Goal: Information Seeking & Learning: Learn about a topic

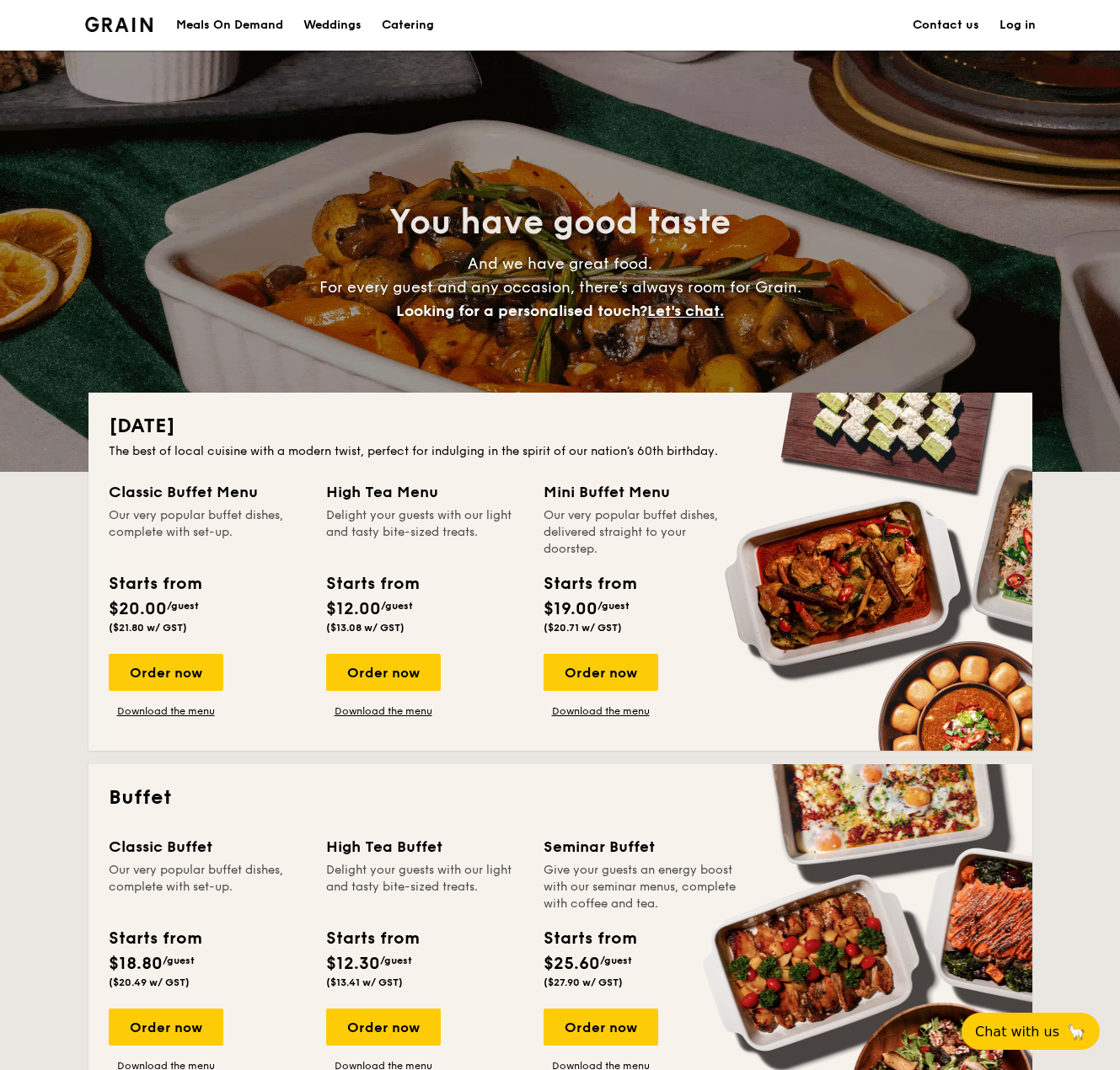
click at [136, 27] on img at bounding box center [118, 24] width 69 height 15
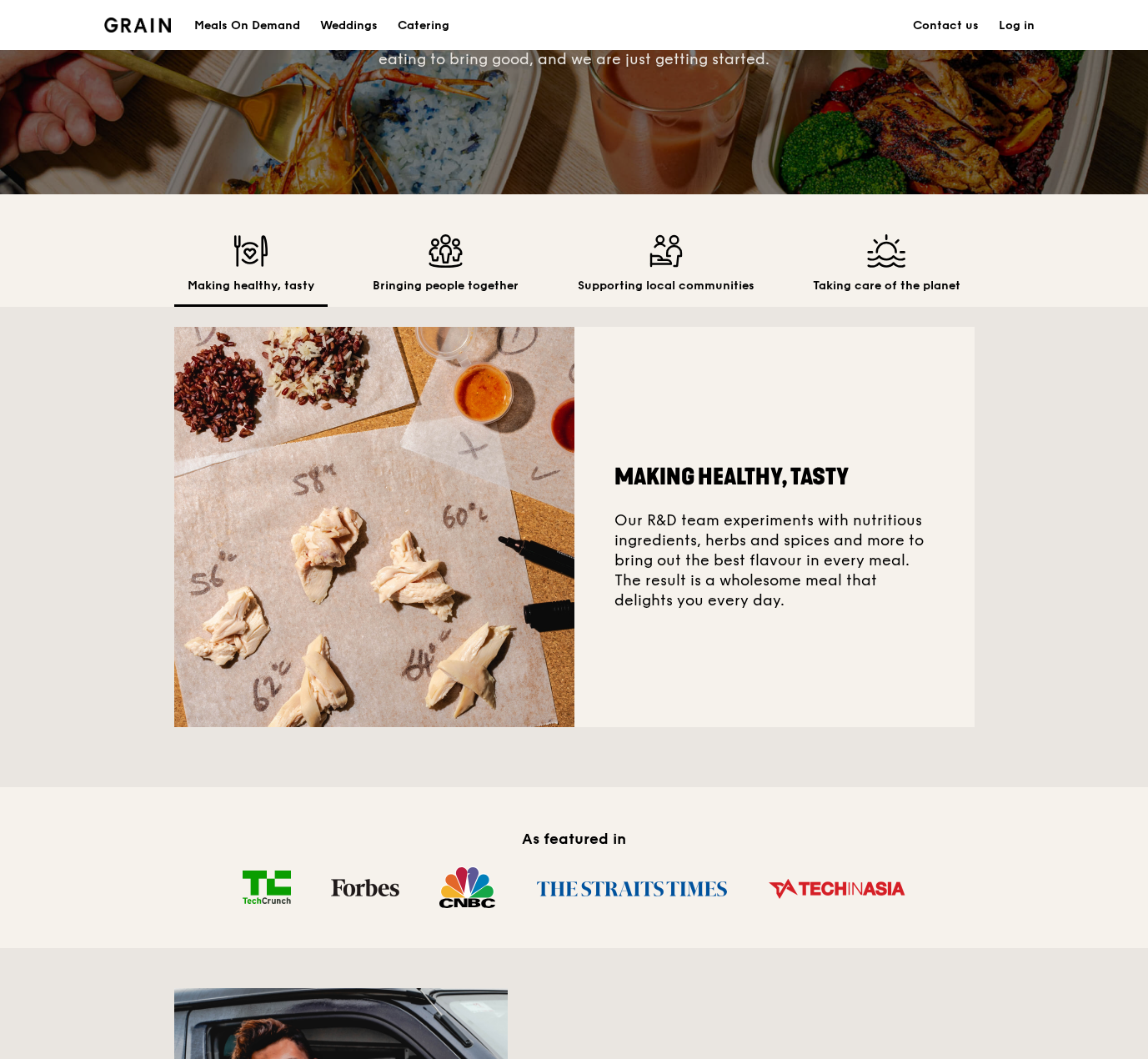
scroll to position [334, 0]
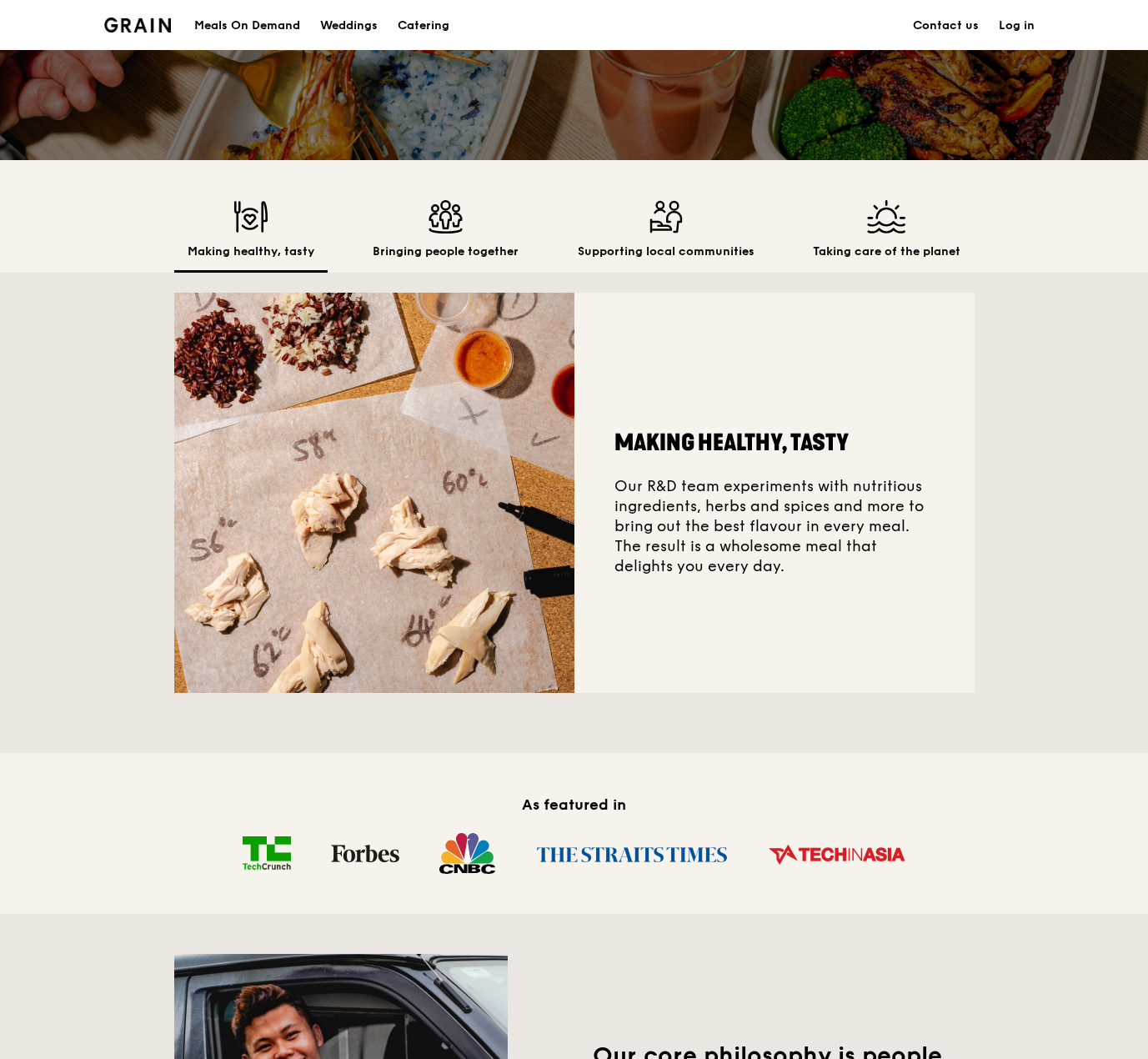
click at [492, 241] on div "Bringing people together" at bounding box center [445, 236] width 172 height 73
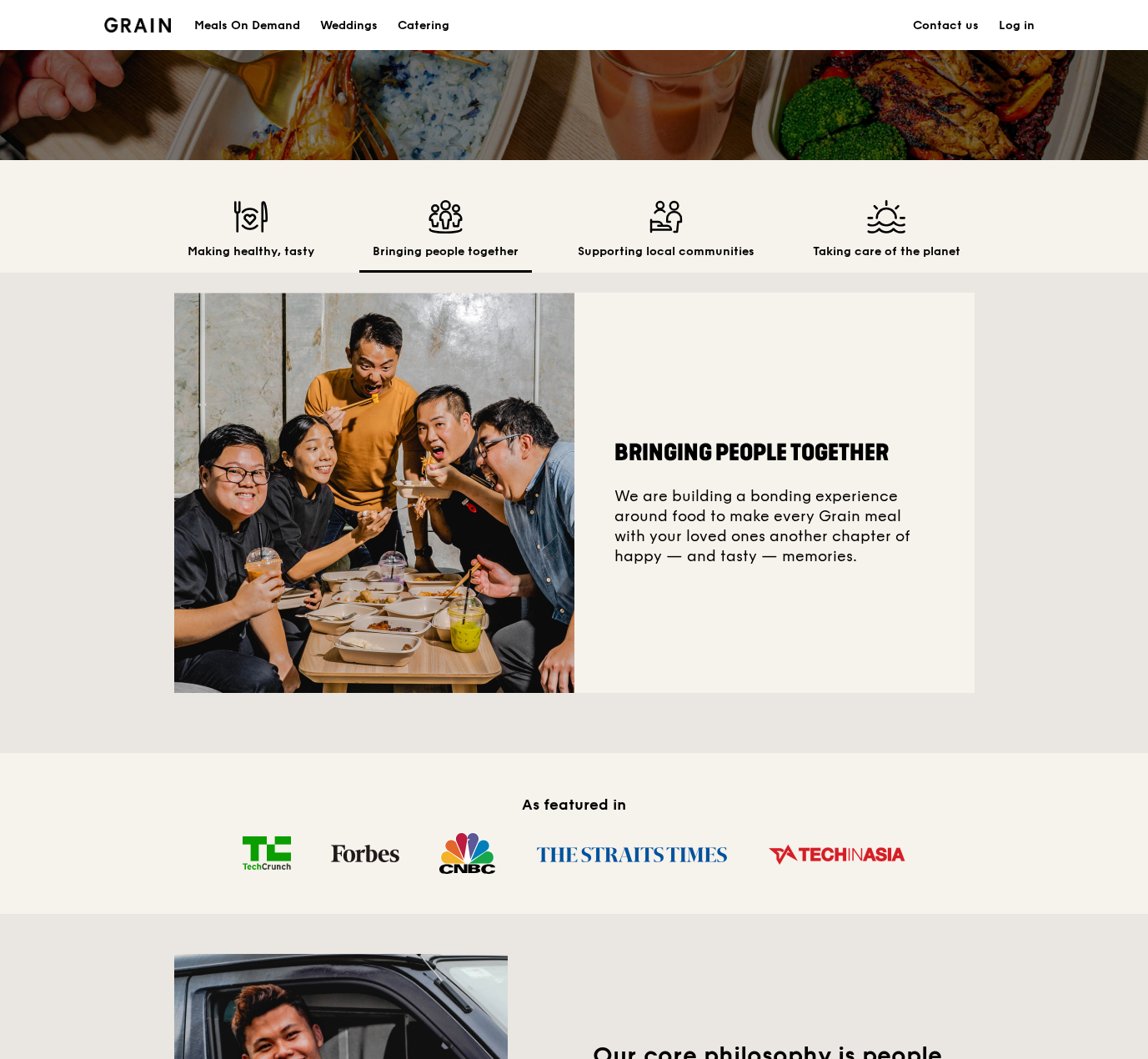
click at [640, 240] on div "Supporting local communities" at bounding box center [666, 236] width 204 height 73
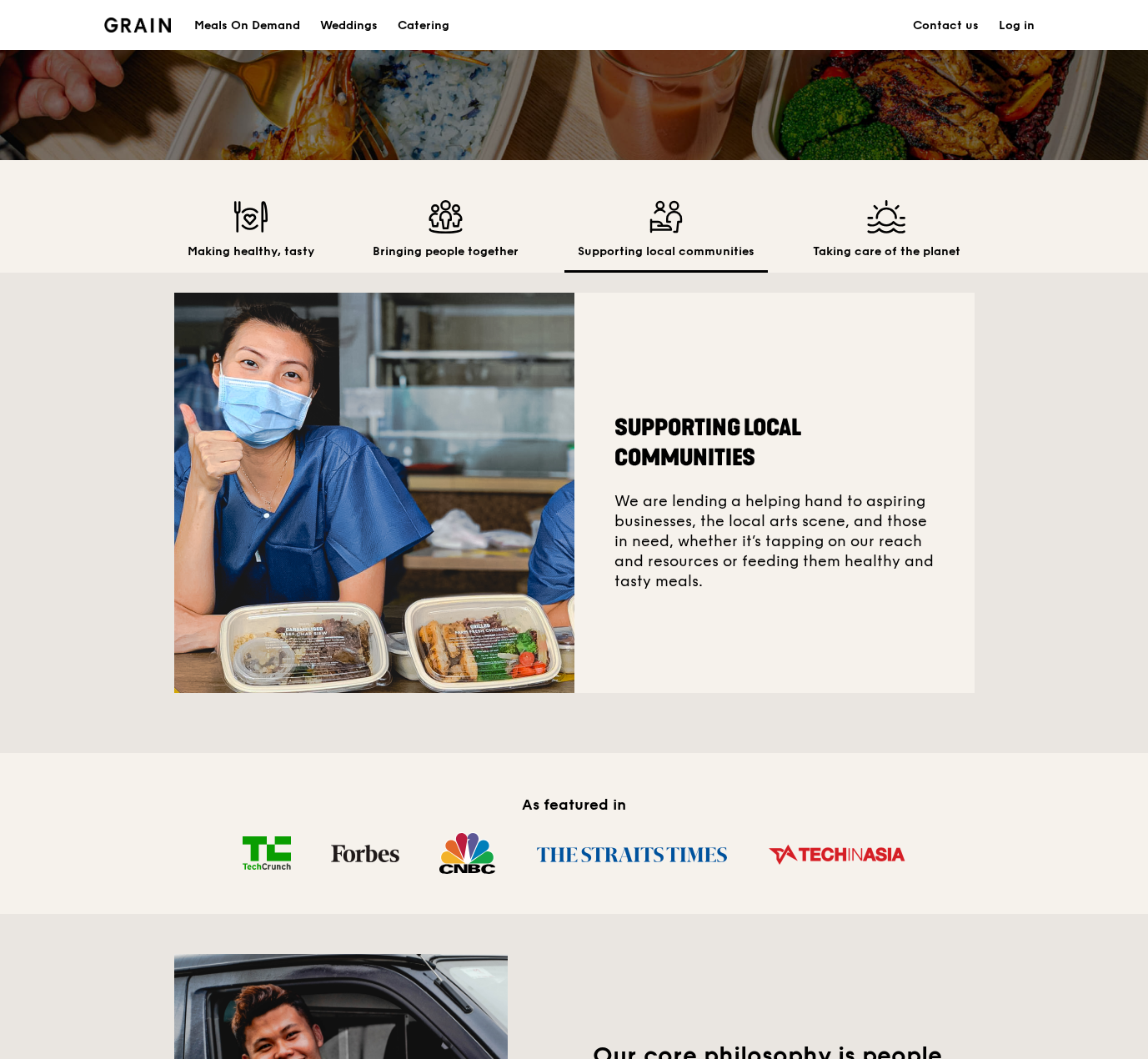
click at [844, 243] on h2 "Taking care of the planet" at bounding box center [887, 251] width 148 height 17
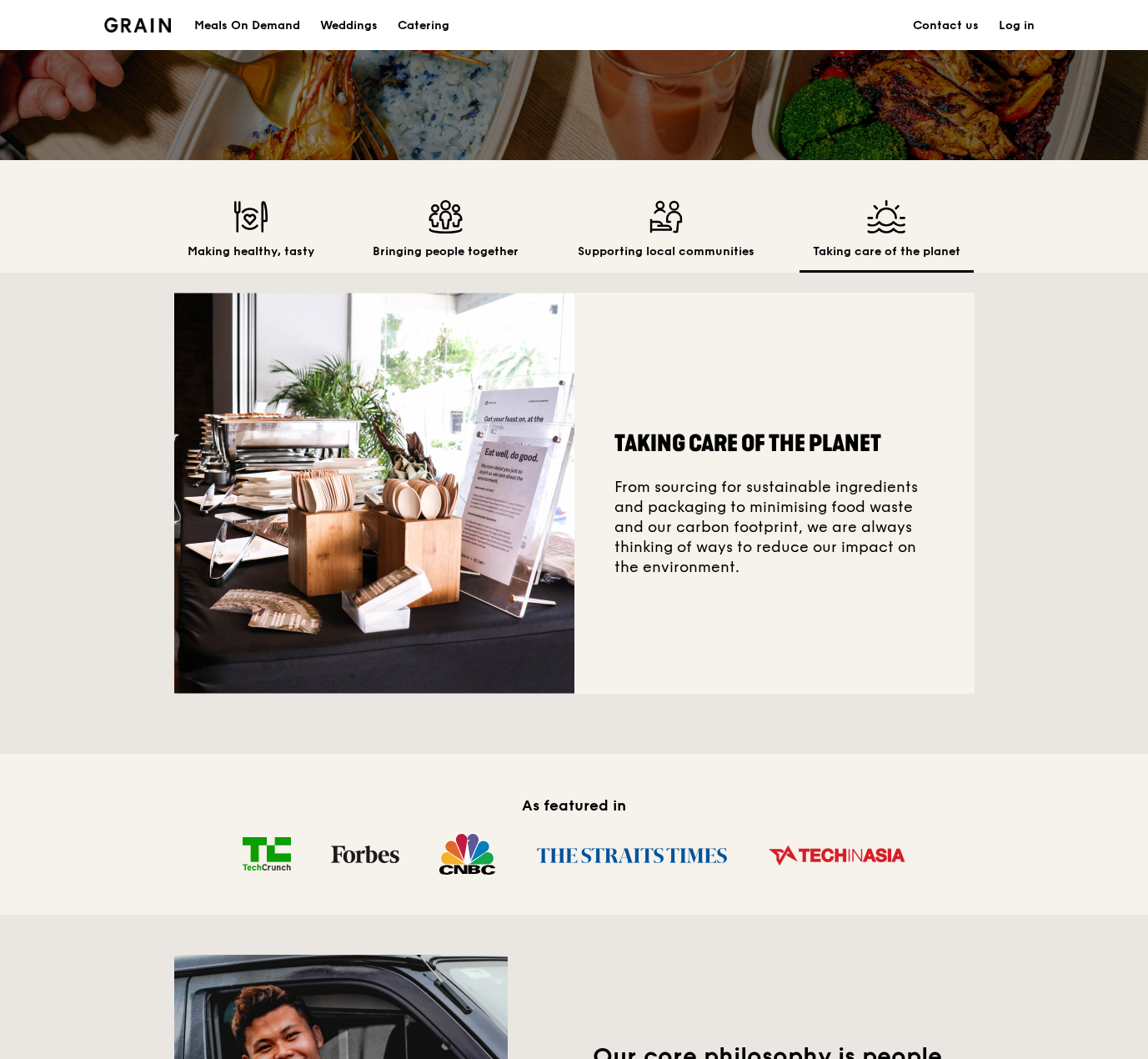
click at [693, 236] on div "Supporting local communities" at bounding box center [666, 236] width 204 height 73
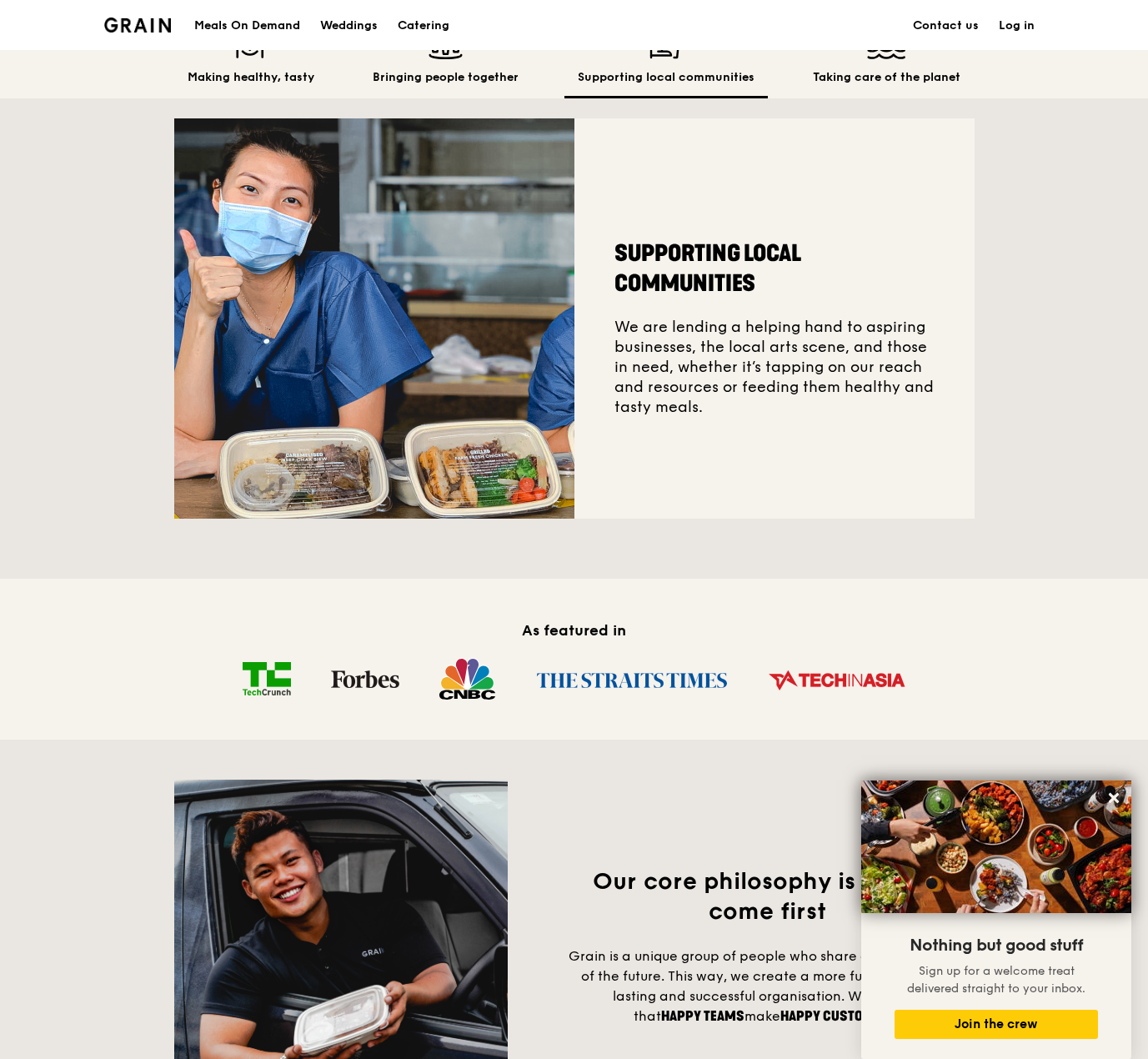
scroll to position [250, 0]
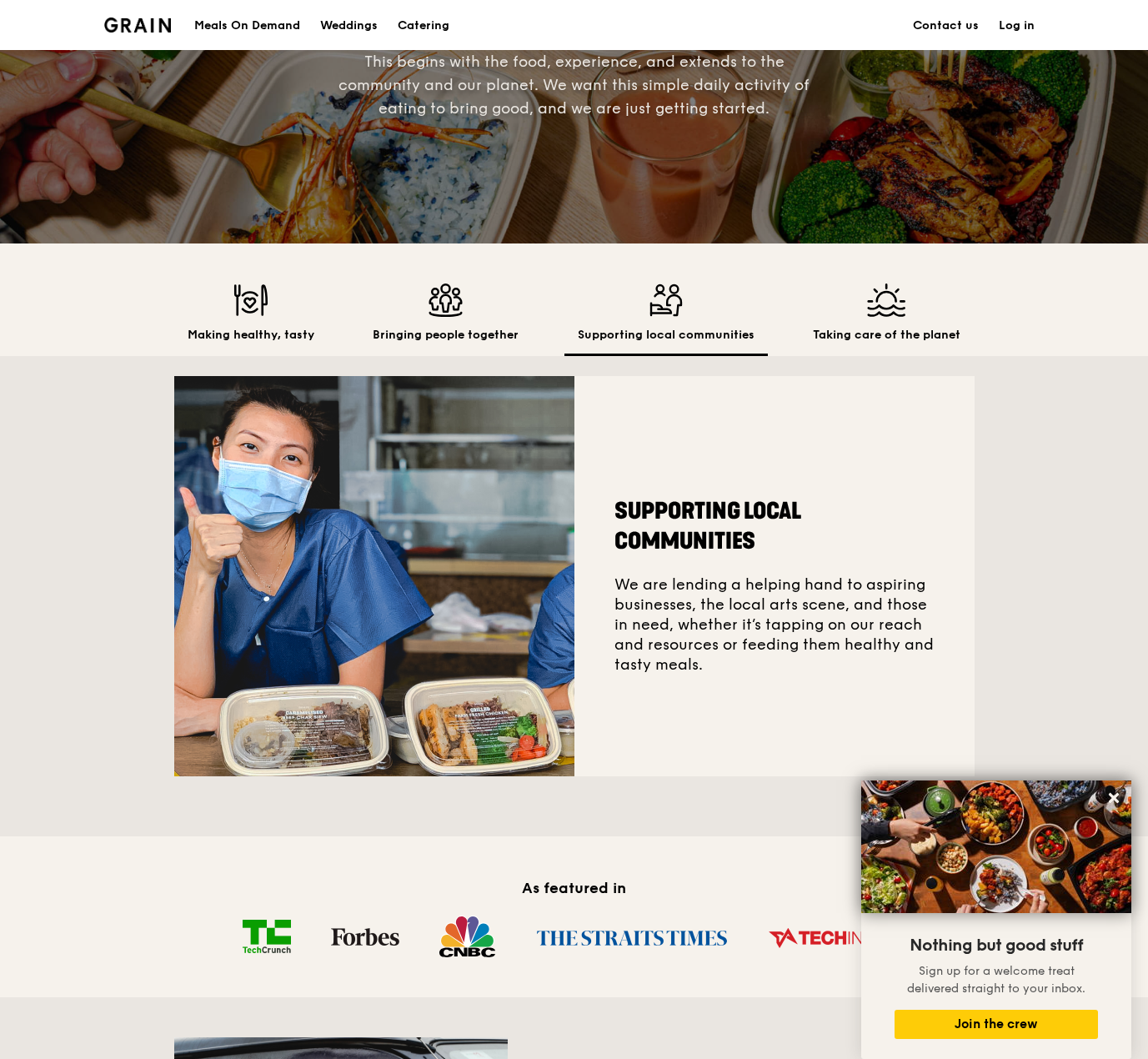
click at [467, 274] on div "Making healthy, tasty Bringing people together Supporting local communities Tak…" at bounding box center [574, 299] width 801 height 112
click at [455, 301] on img at bounding box center [445, 300] width 146 height 33
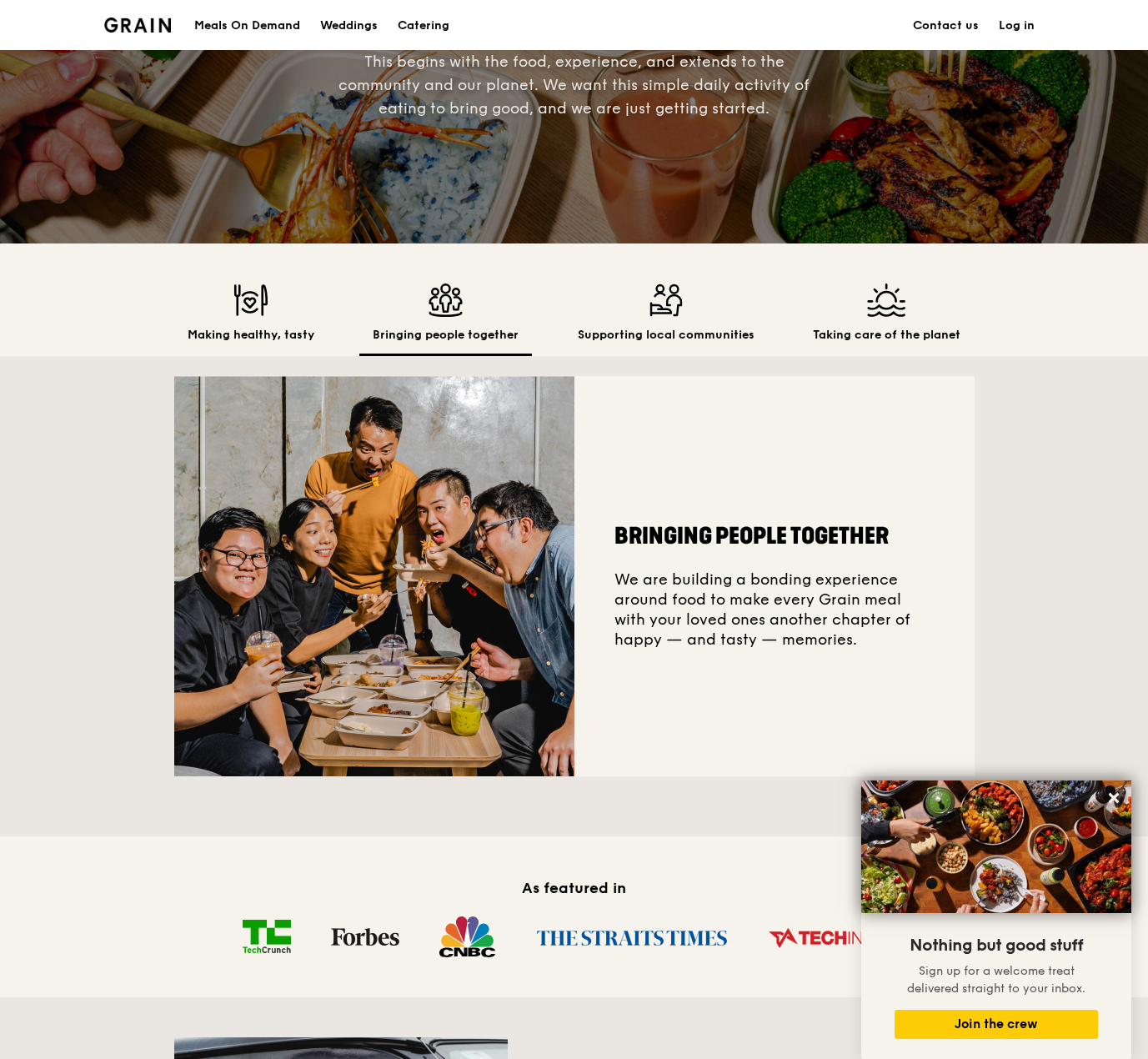
click at [329, 317] on div "Making healthy, tasty Bringing people together Supporting local communities Tak…" at bounding box center [574, 320] width 801 height 73
click at [280, 317] on div "Making healthy, tasty" at bounding box center [251, 320] width 154 height 73
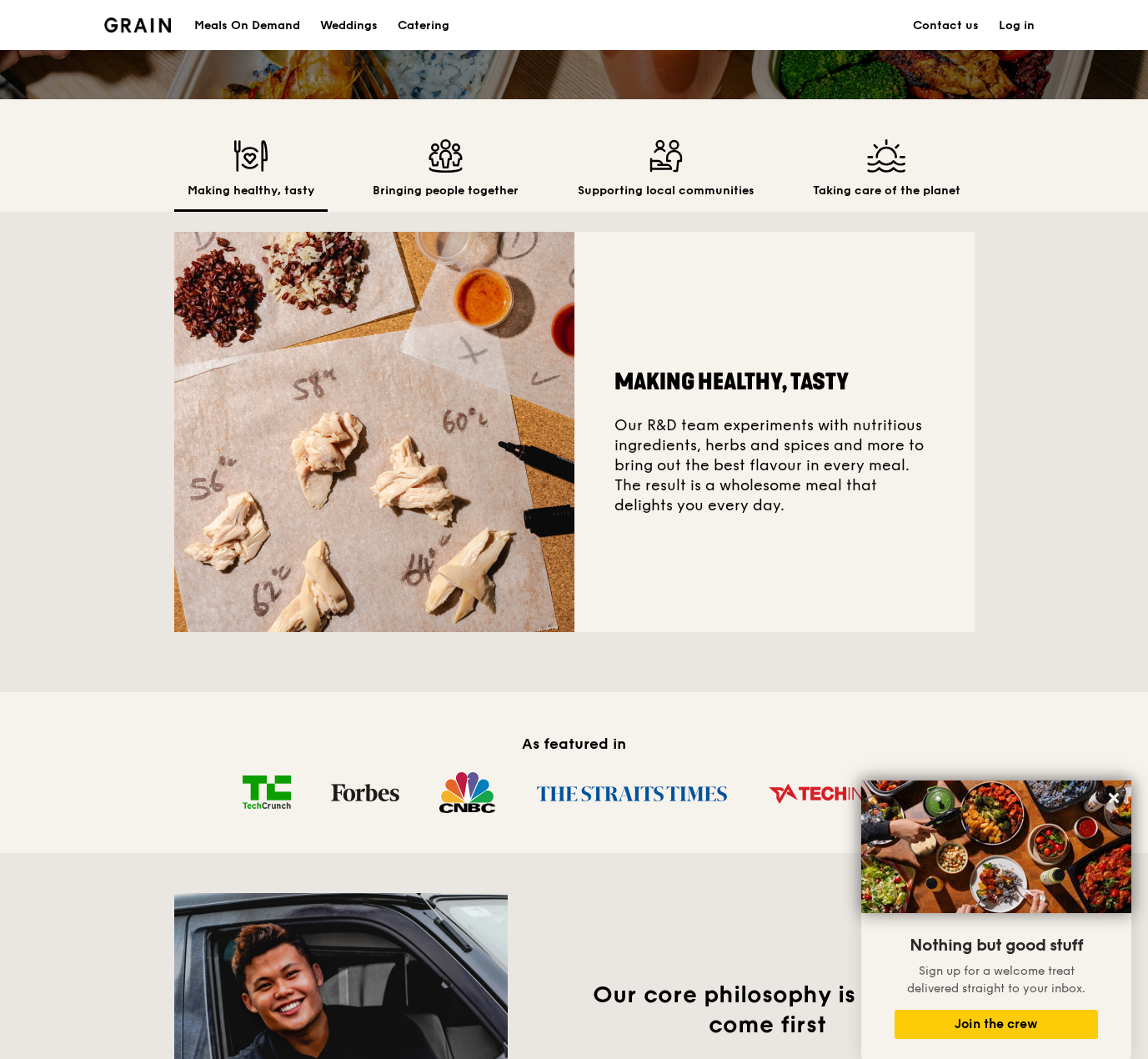
scroll to position [0, 0]
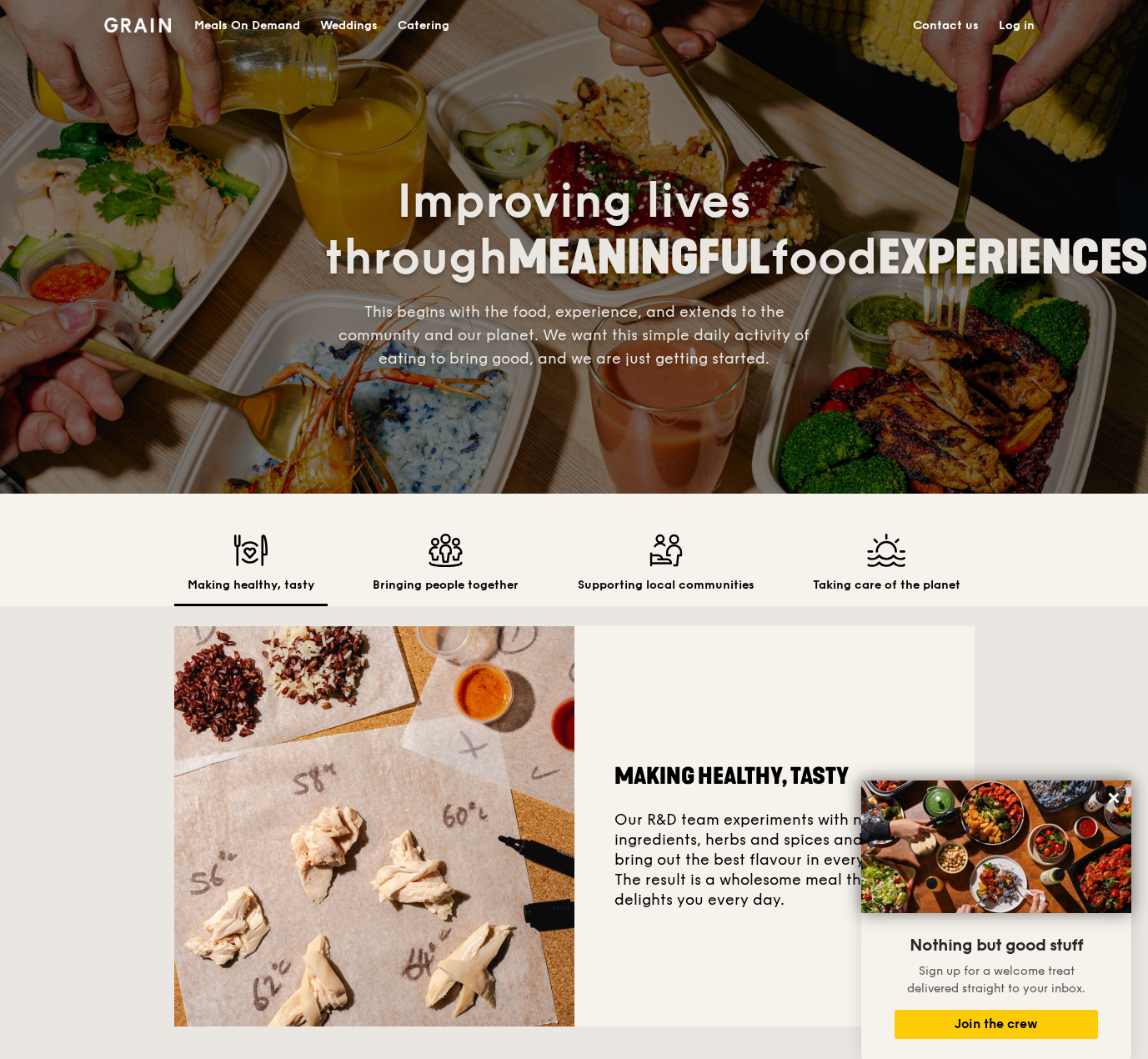
click at [621, 551] on img at bounding box center [666, 551] width 176 height 33
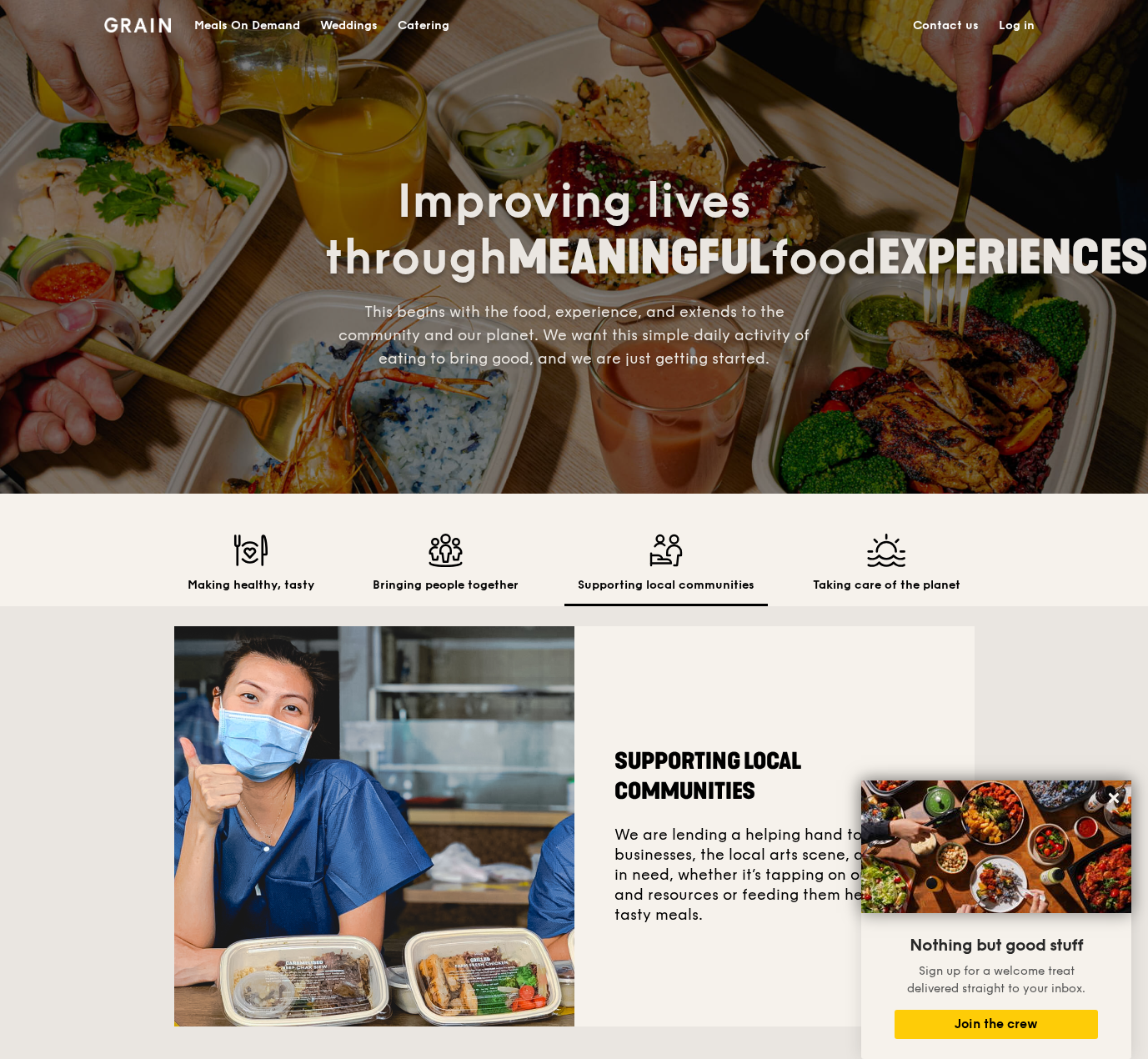
click at [826, 580] on h2 "Taking care of the planet" at bounding box center [887, 585] width 148 height 17
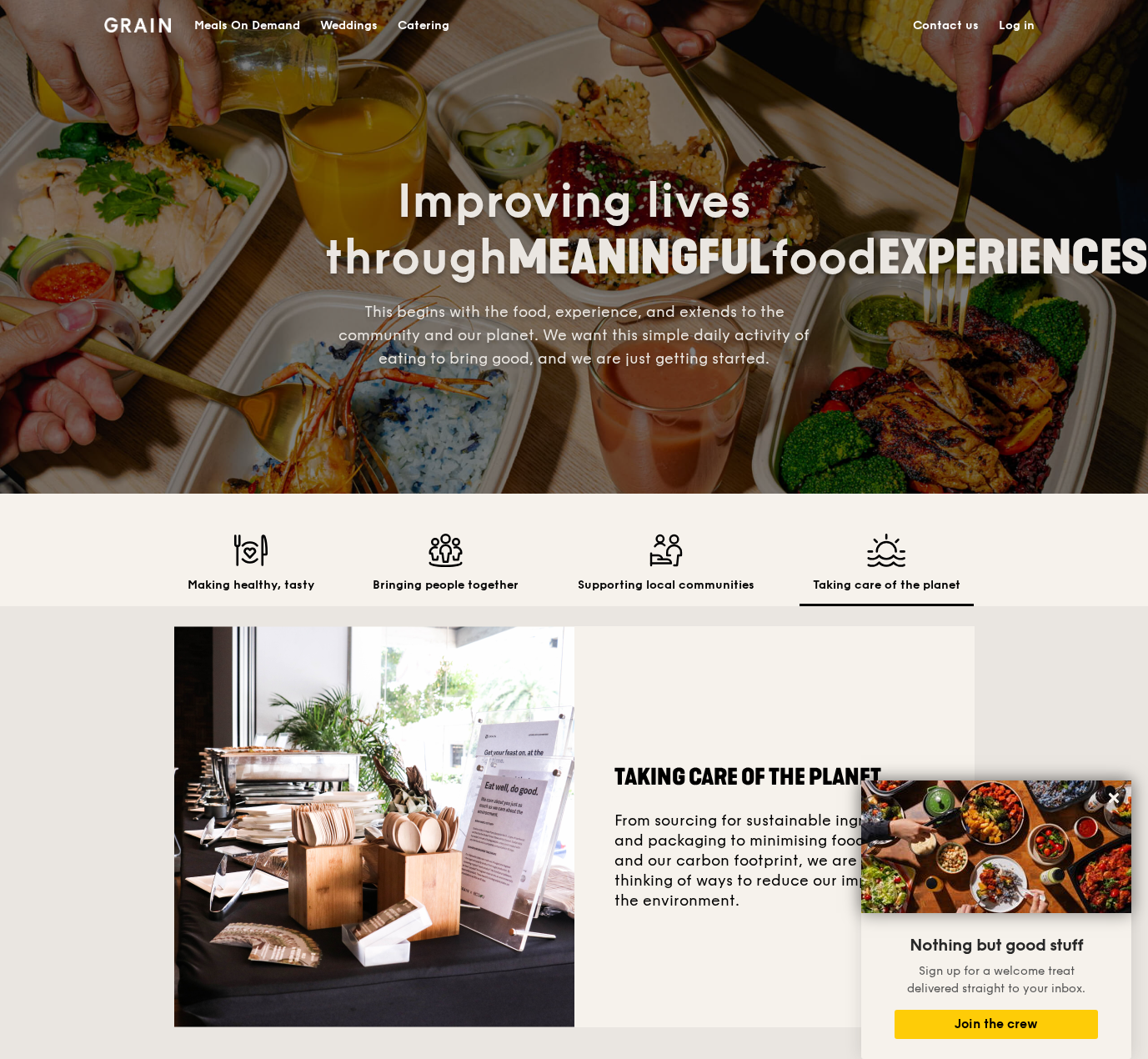
drag, startPoint x: 910, startPoint y: 580, endPoint x: 574, endPoint y: 578, distance: 336.0
click at [575, 578] on div "Making healthy, tasty Bringing people together Supporting local communities Tak…" at bounding box center [574, 570] width 801 height 73
click at [698, 578] on h2 "Supporting local communities" at bounding box center [666, 585] width 176 height 17
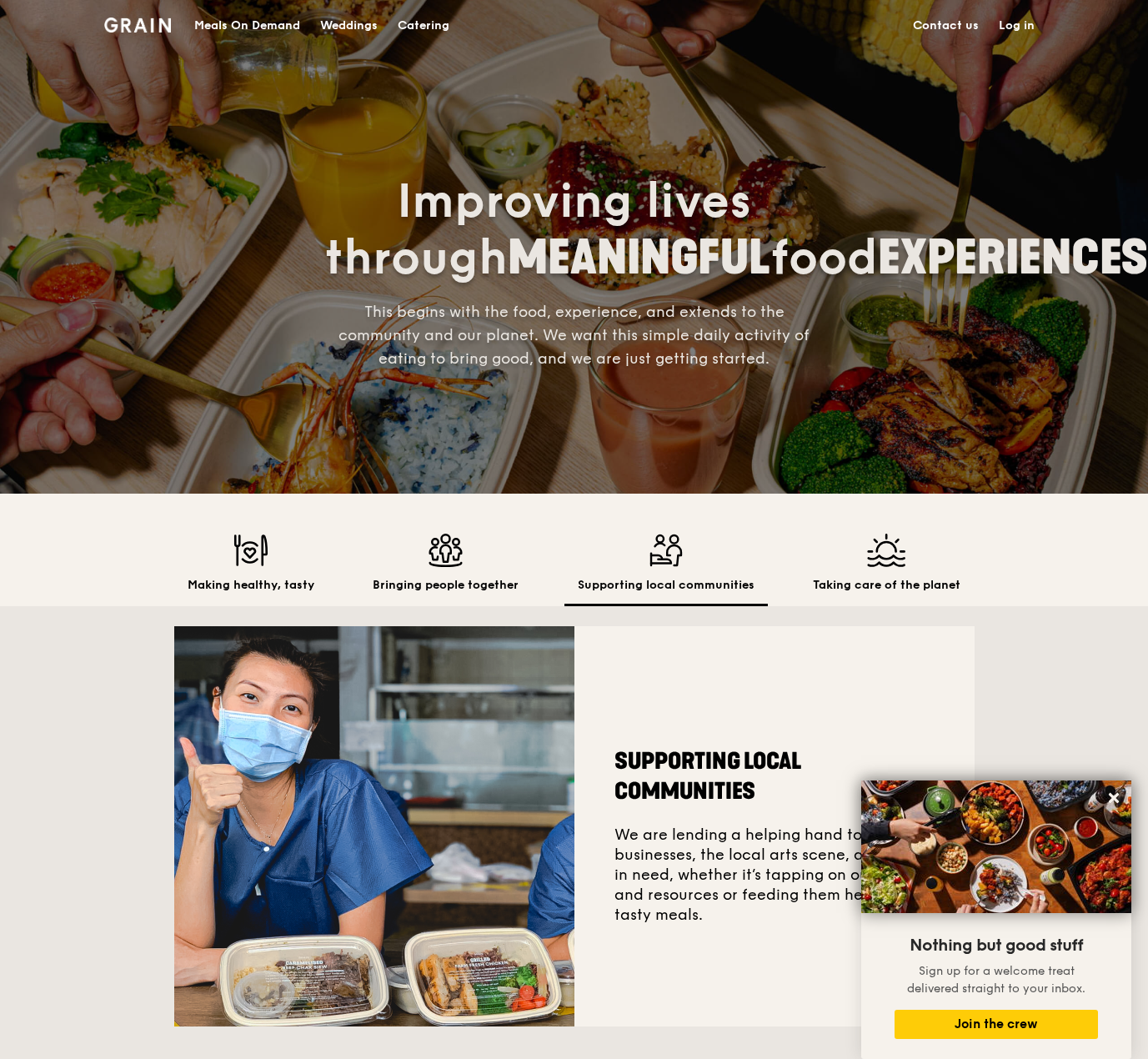
click at [935, 651] on div "Supporting local communities We are lending a helping hand to aspiring business…" at bounding box center [775, 827] width 400 height 400
click at [880, 593] on h2 "Taking care of the planet" at bounding box center [887, 585] width 148 height 17
